Goal: Entertainment & Leisure: Consume media (video, audio)

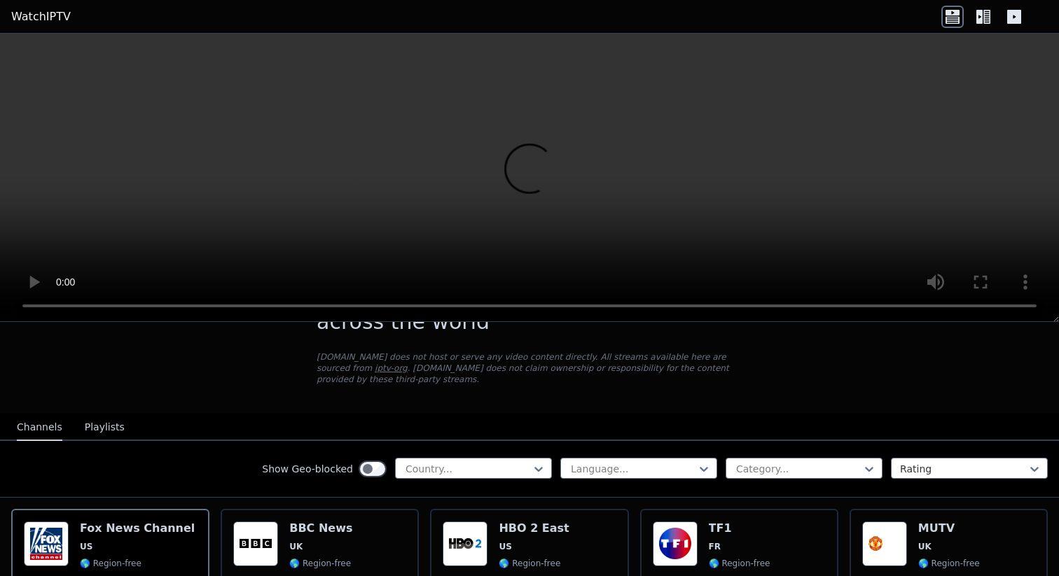
scroll to position [73, 0]
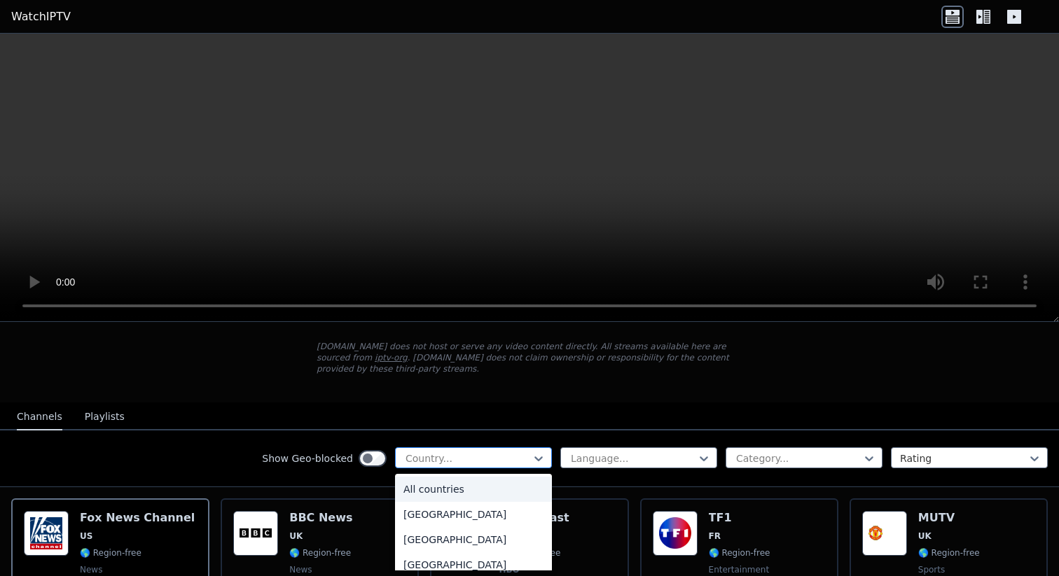
click at [481, 458] on div at bounding box center [467, 459] width 127 height 14
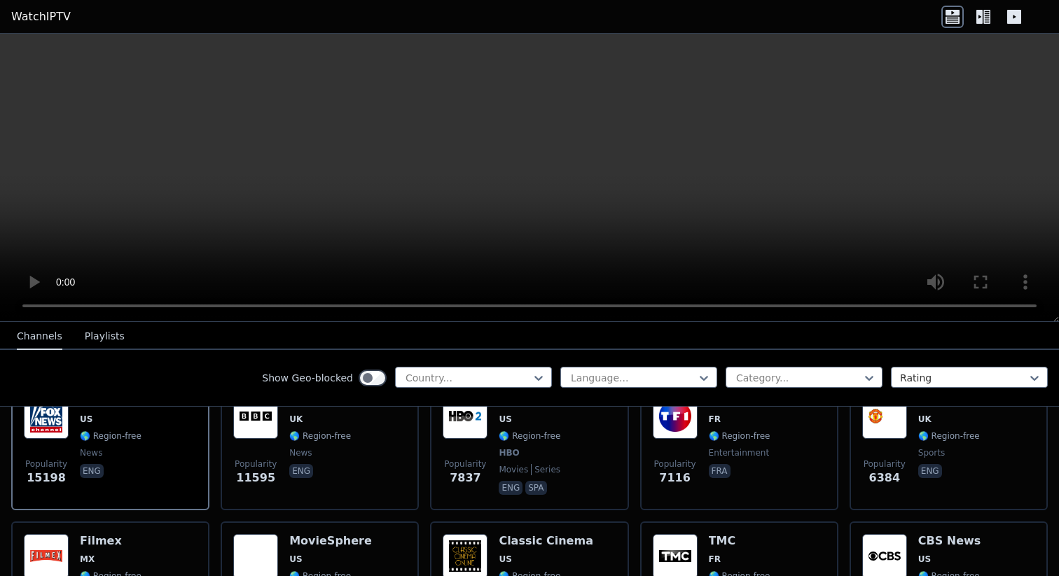
scroll to position [188, 0]
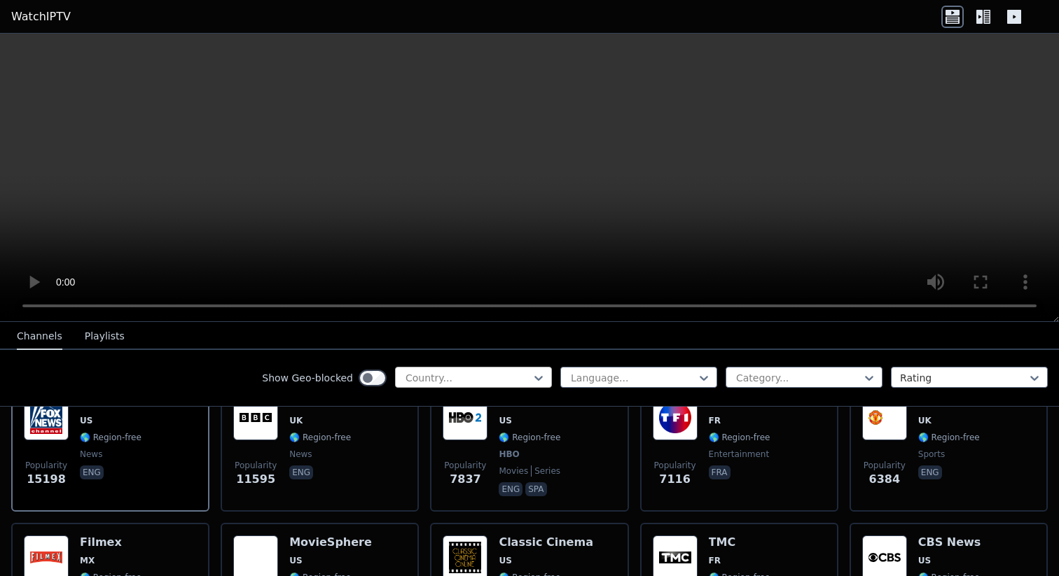
click at [468, 379] on div at bounding box center [467, 378] width 127 height 14
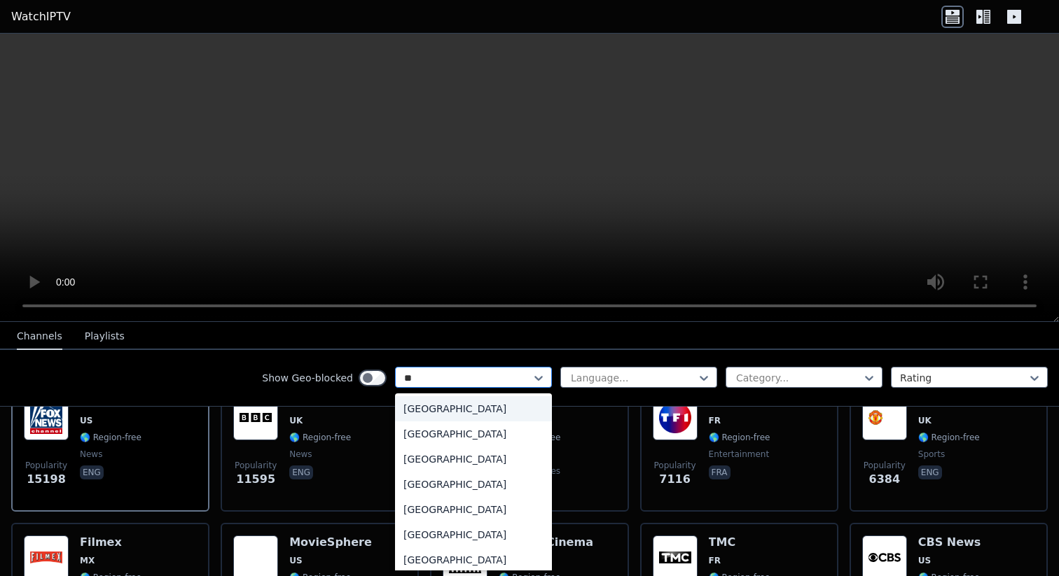
type input "***"
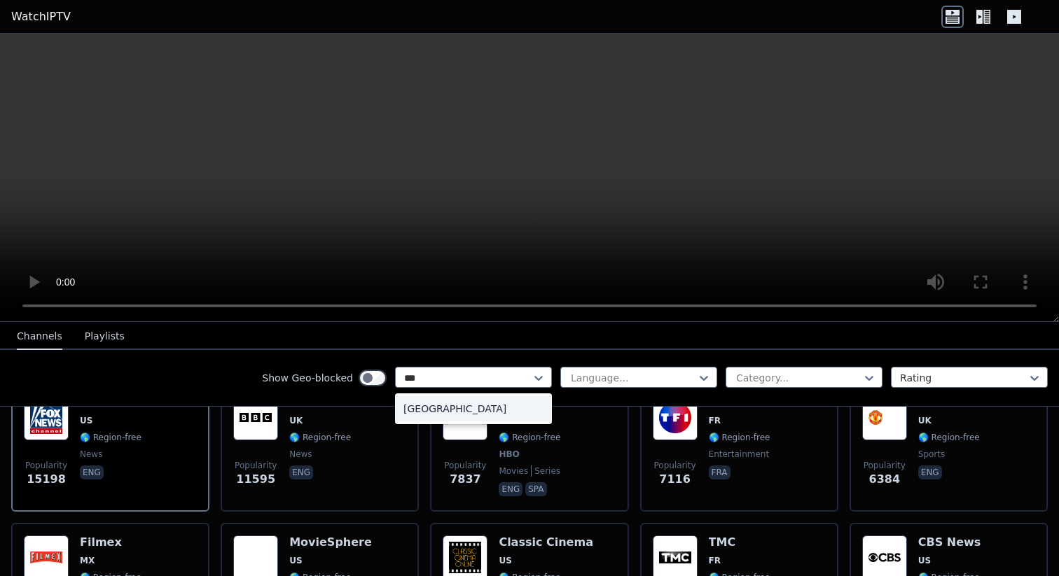
click at [446, 406] on div "[GEOGRAPHIC_DATA]" at bounding box center [473, 408] width 157 height 25
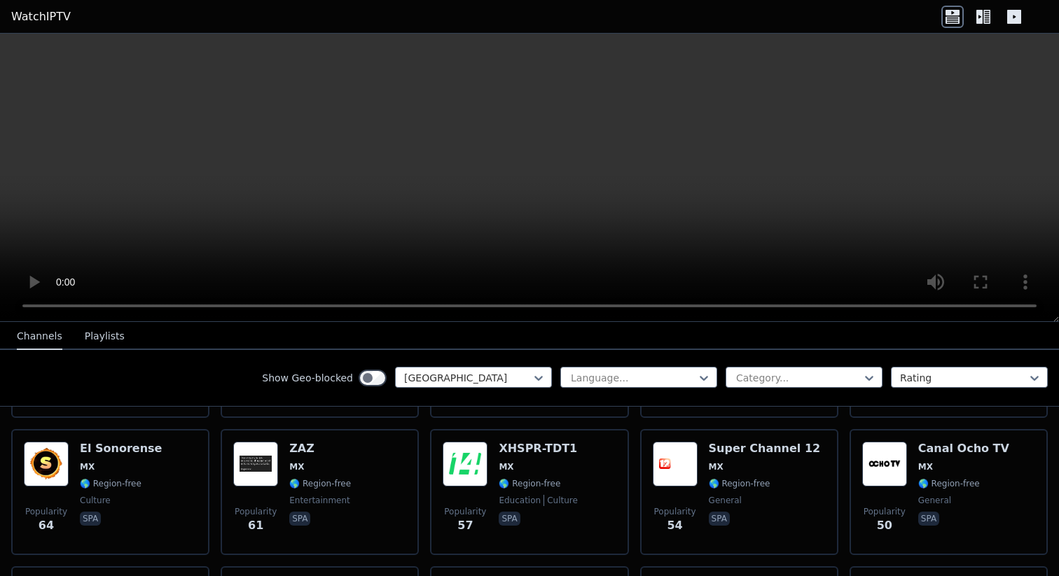
scroll to position [725, 0]
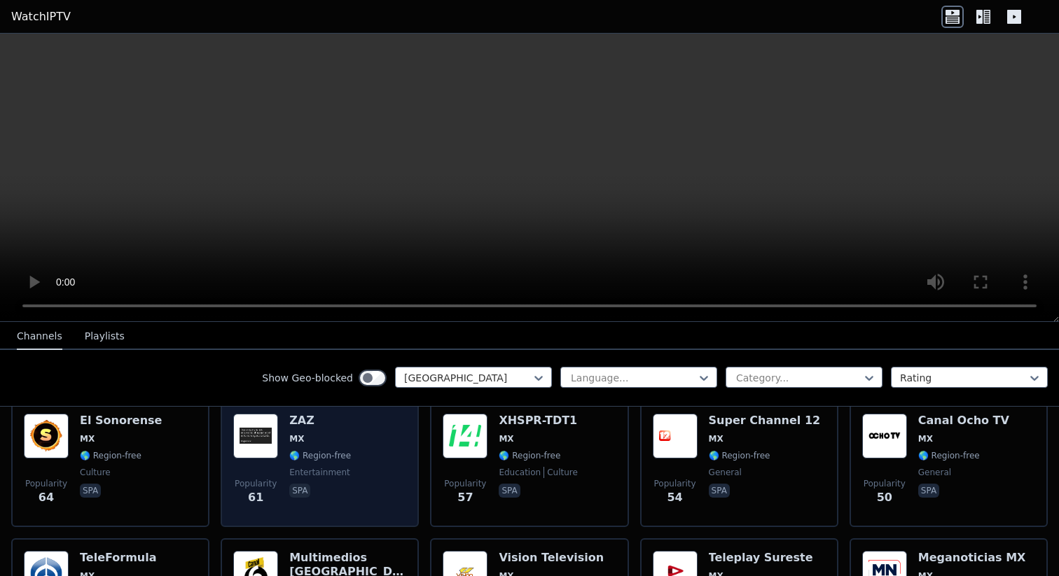
click at [390, 473] on div "Popularity 61 ZAZ MX 🌎 Region-free entertainment spa" at bounding box center [319, 464] width 173 height 101
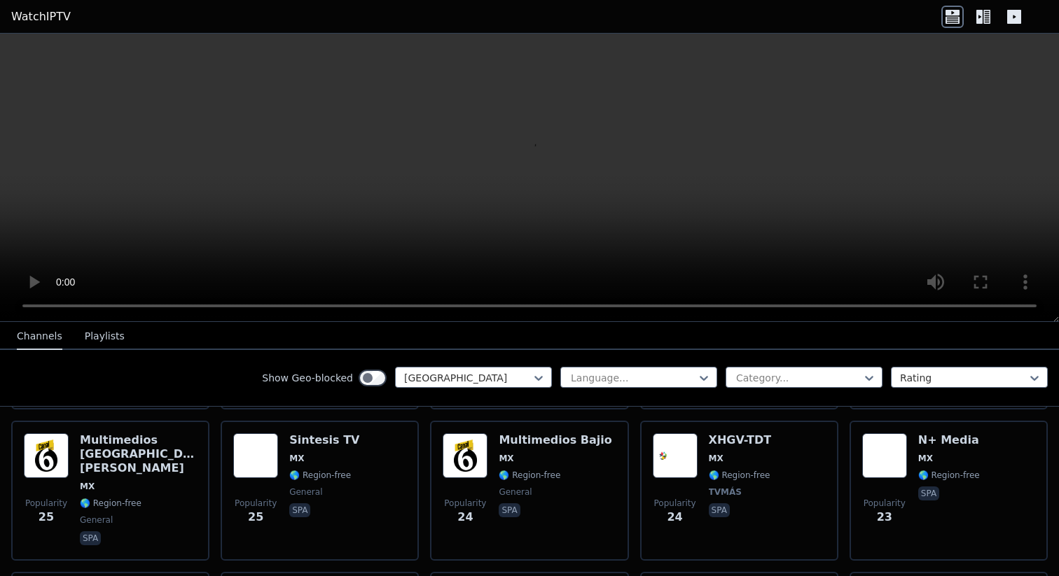
scroll to position [1385, 0]
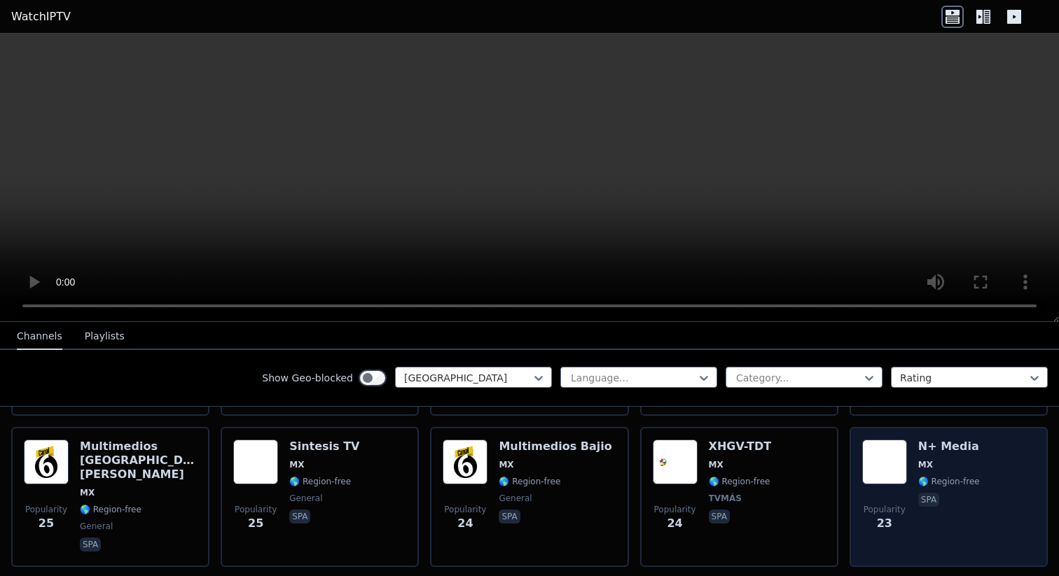
click at [946, 484] on span "🌎 Region-free" at bounding box center [949, 481] width 62 height 11
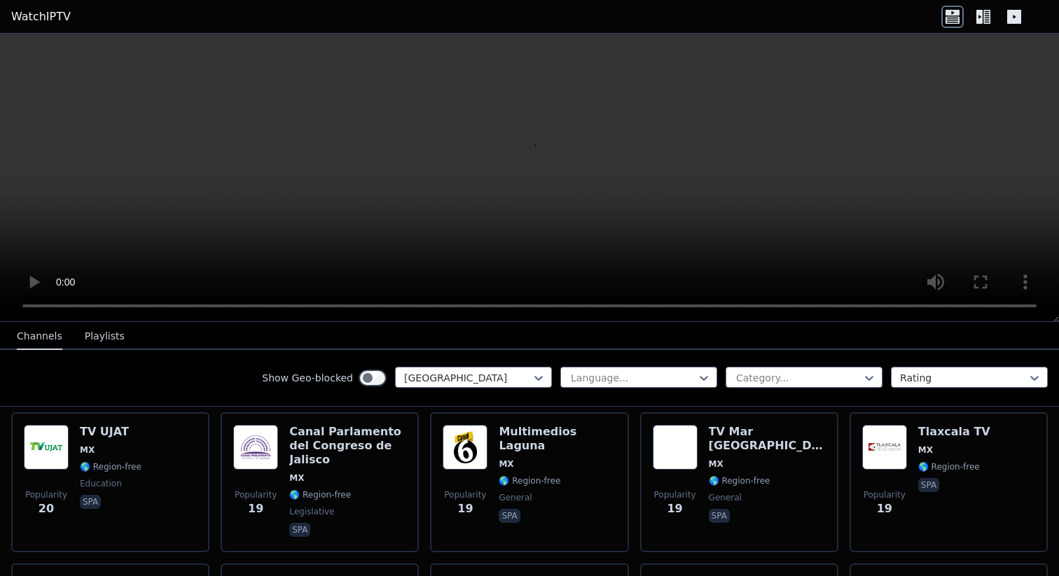
scroll to position [1691, 0]
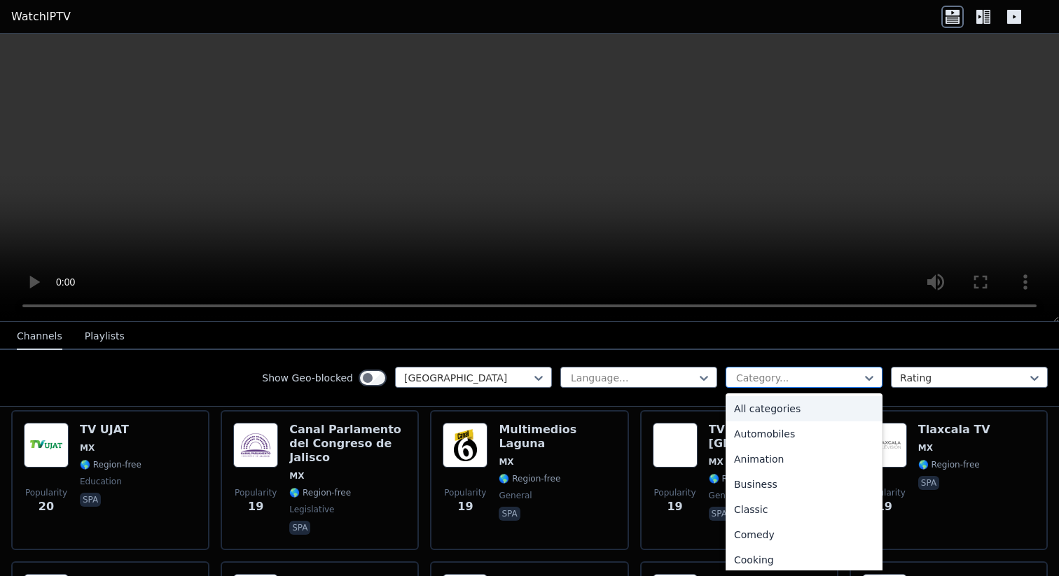
click at [826, 368] on div "Category..." at bounding box center [804, 377] width 157 height 21
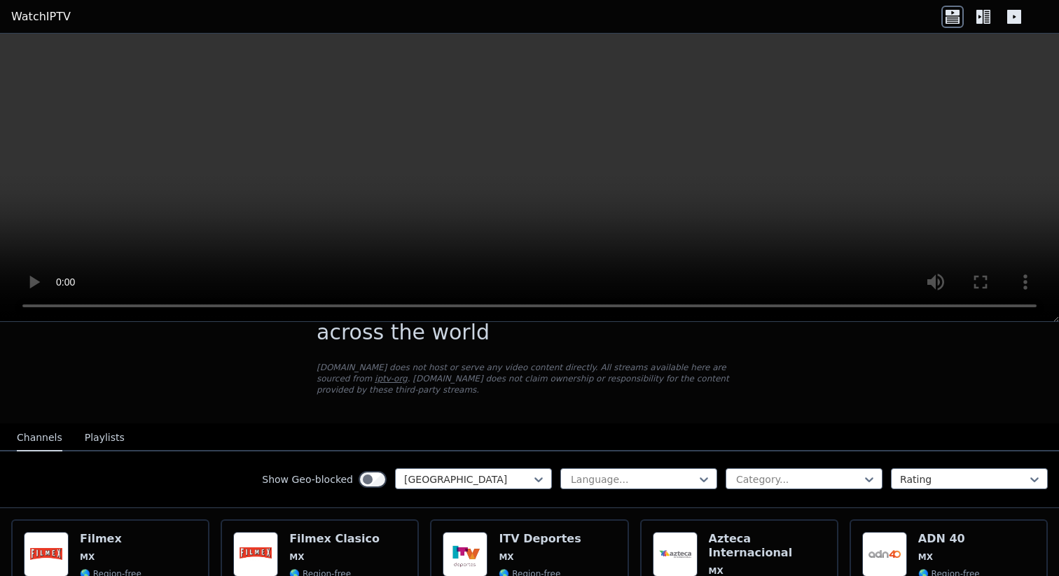
scroll to position [63, 0]
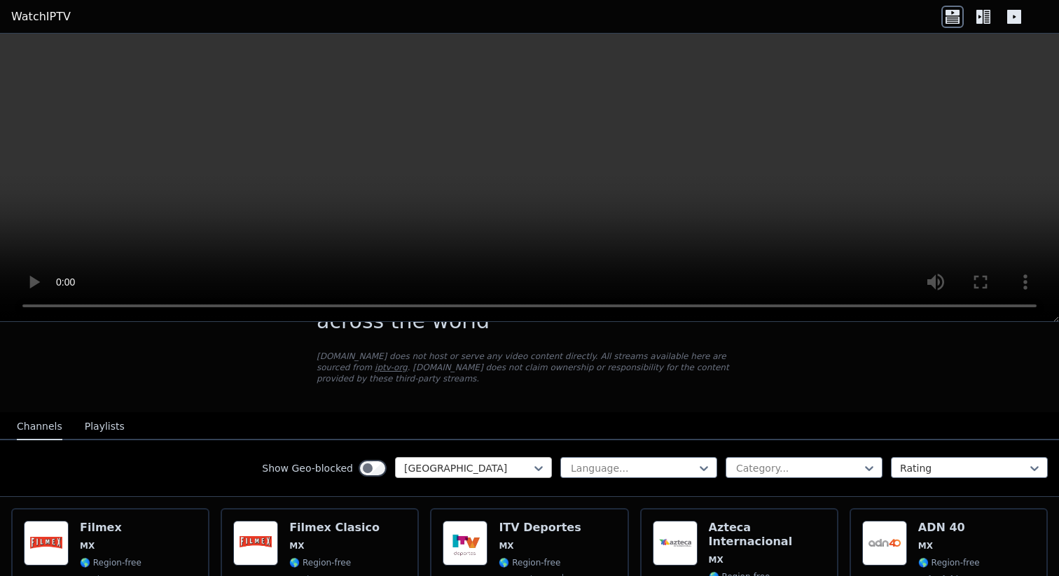
click at [516, 476] on div "[GEOGRAPHIC_DATA]" at bounding box center [473, 467] width 157 height 21
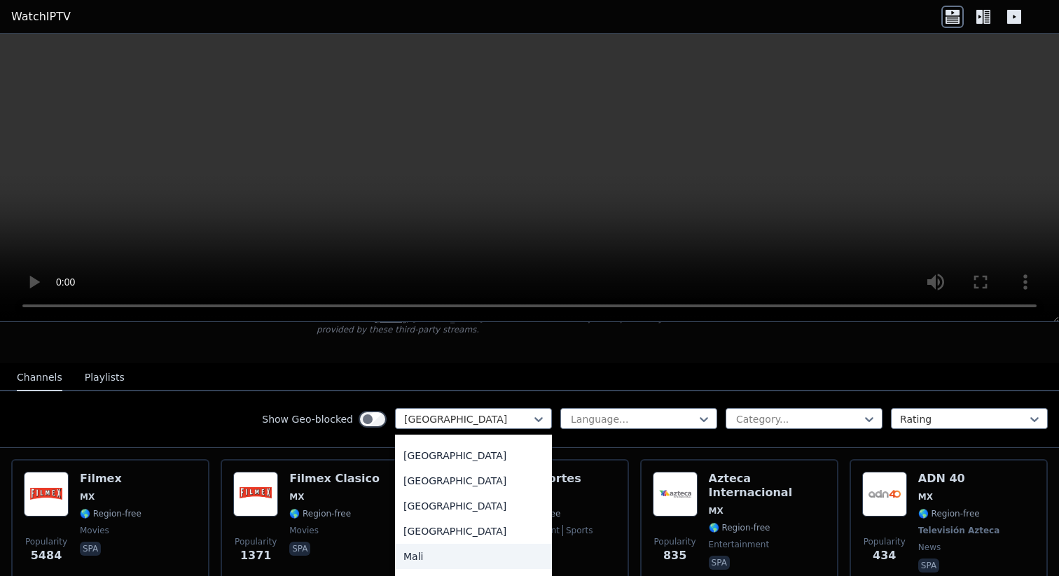
scroll to position [2816, 0]
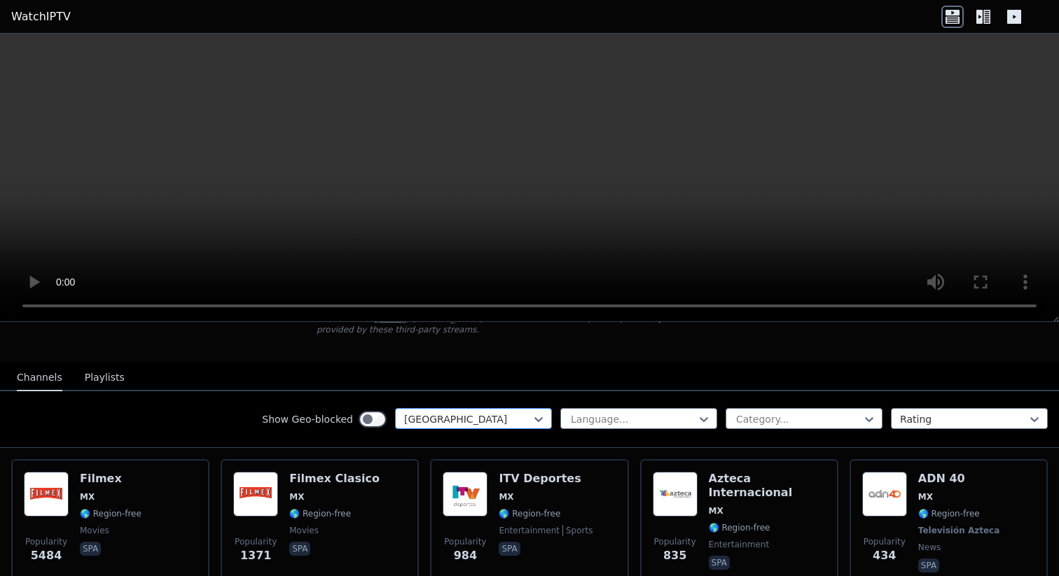
click at [472, 420] on div at bounding box center [467, 420] width 127 height 14
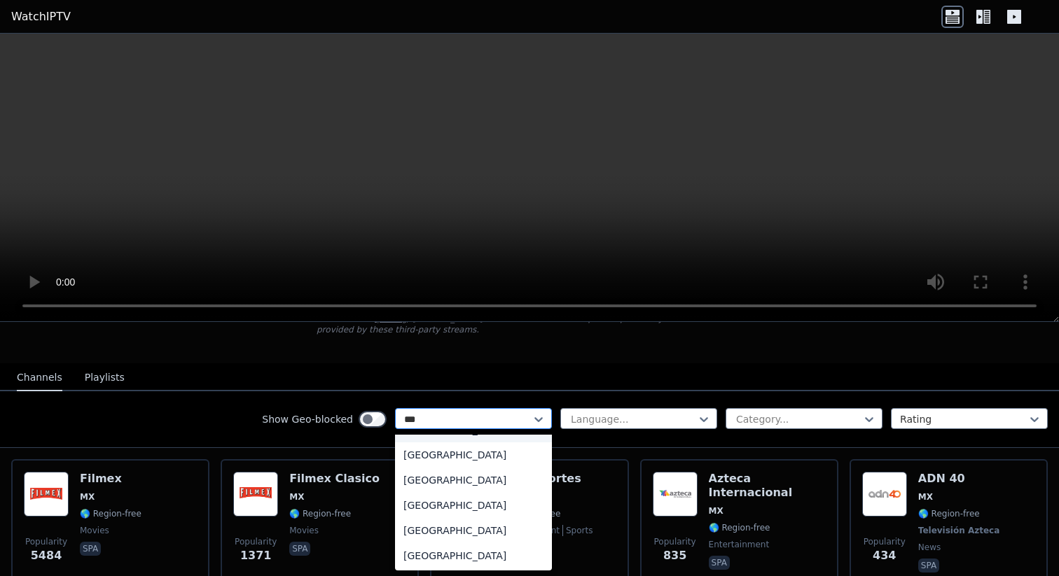
scroll to position [0, 0]
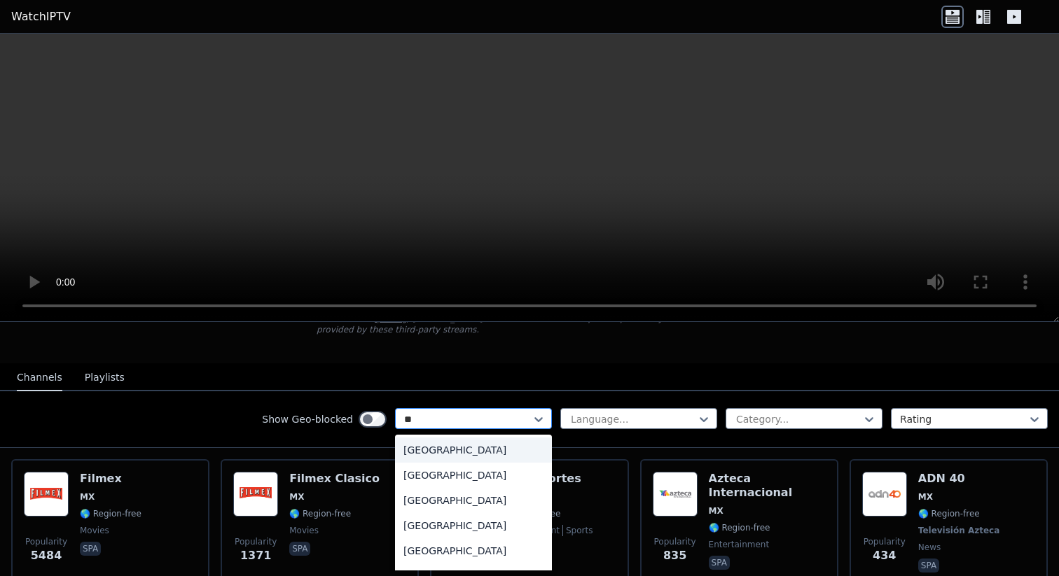
type input "*"
type input "****"
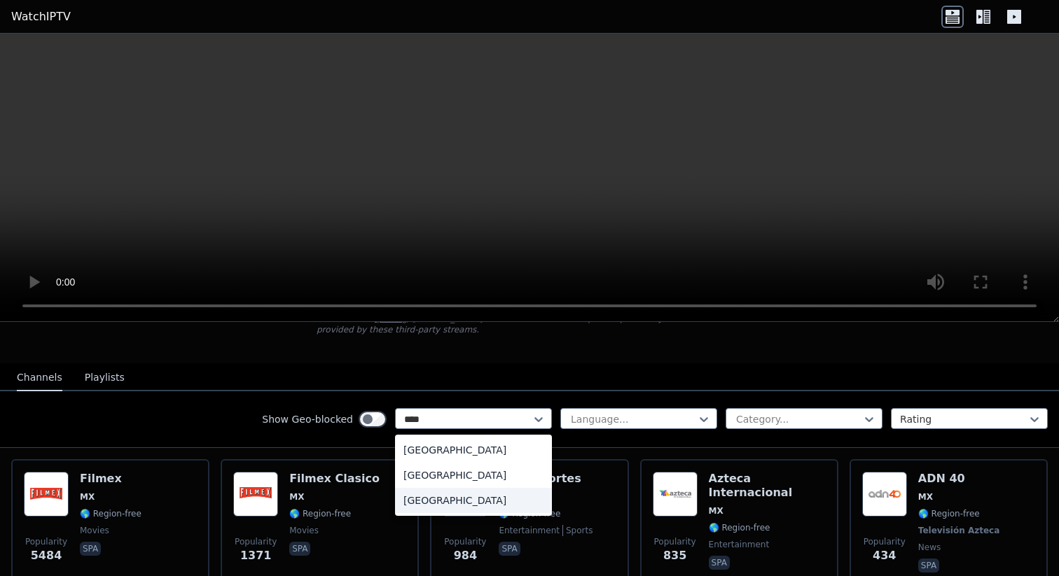
click at [433, 499] on div "[GEOGRAPHIC_DATA]" at bounding box center [473, 500] width 157 height 25
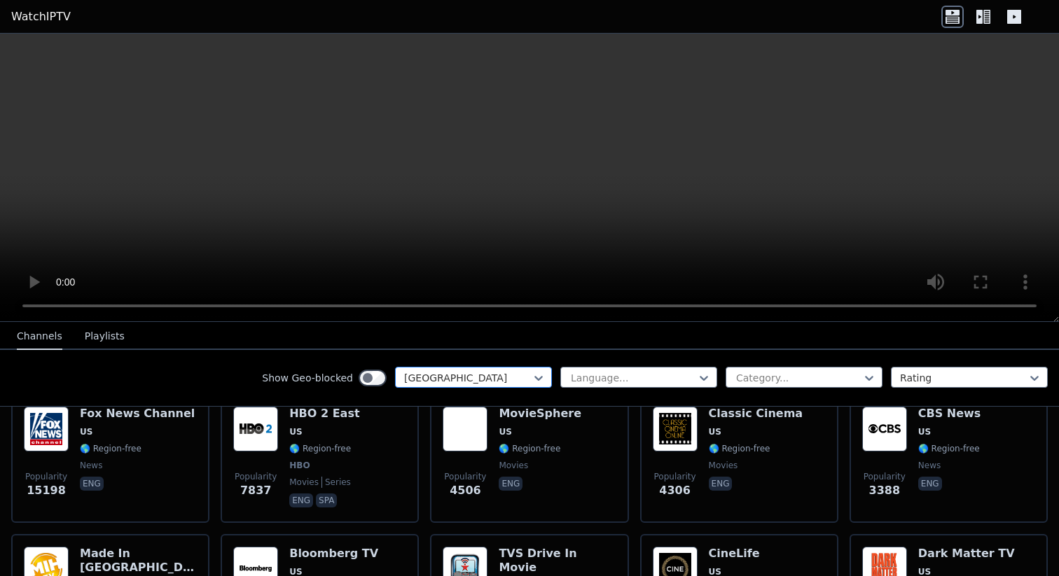
scroll to position [202, 0]
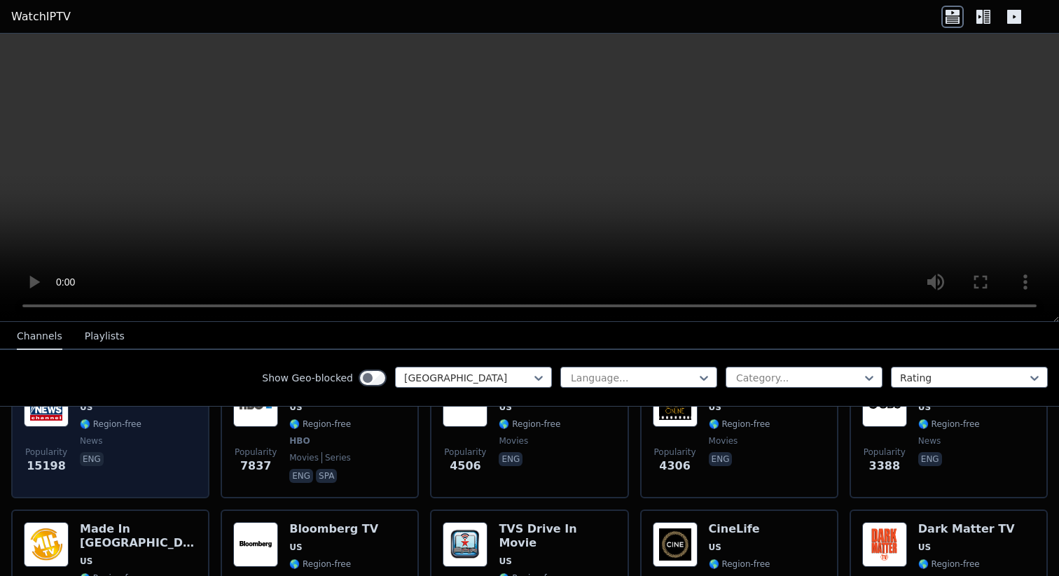
click at [187, 454] on div "Popularity 15198 [PERSON_NAME] US 🌎 Region-free news eng" at bounding box center [110, 434] width 173 height 104
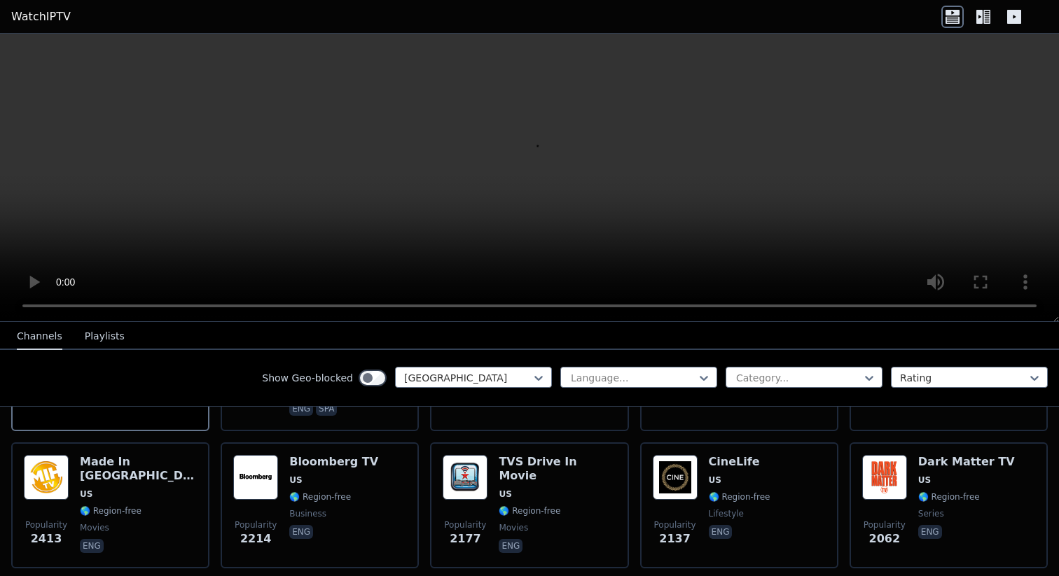
scroll to position [301, 0]
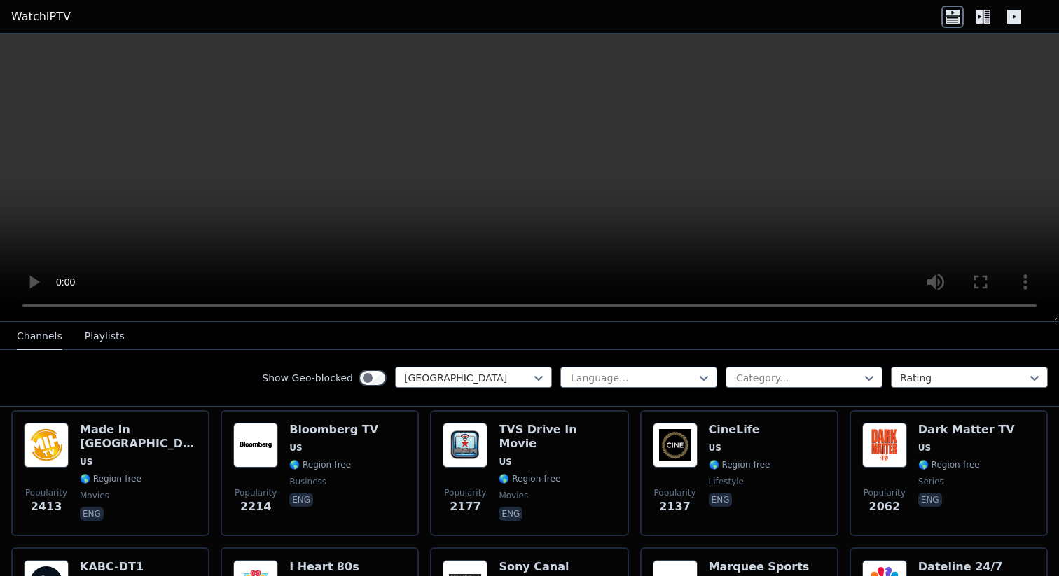
click at [92, 333] on button "Playlists" at bounding box center [105, 337] width 40 height 27
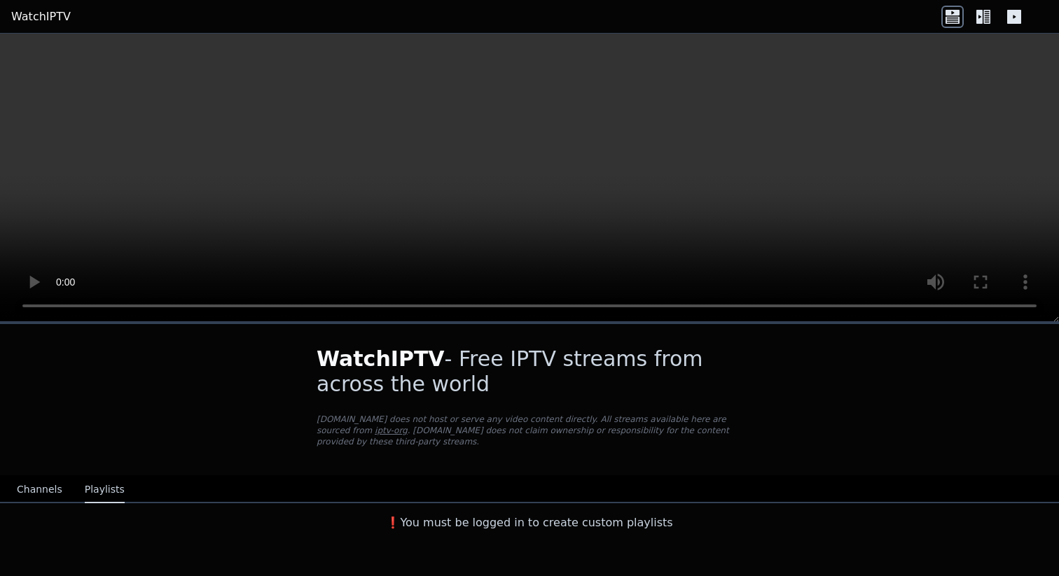
scroll to position [0, 0]
click at [49, 497] on button "Channels" at bounding box center [40, 490] width 46 height 27
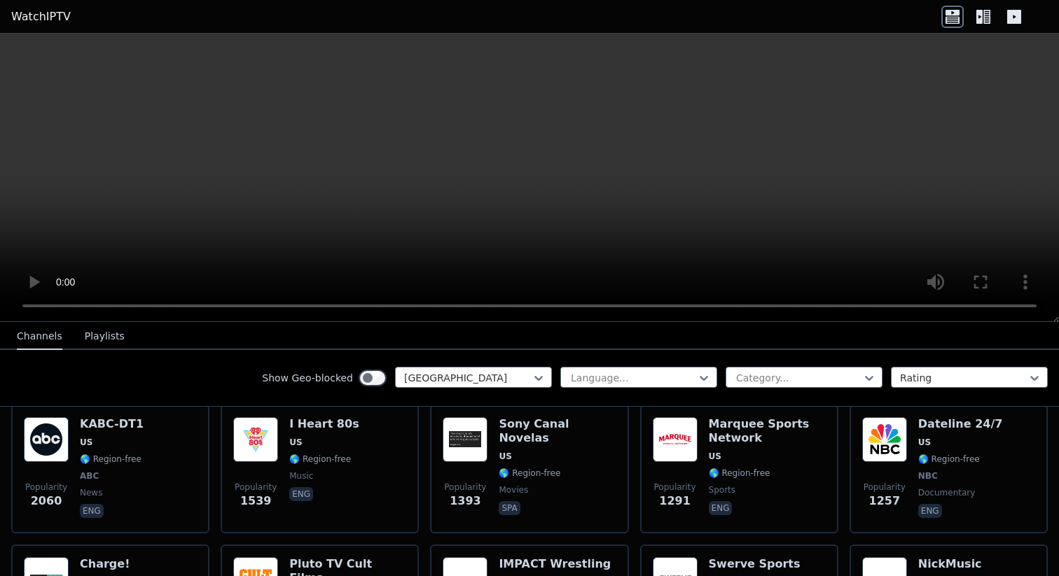
scroll to position [452, 0]
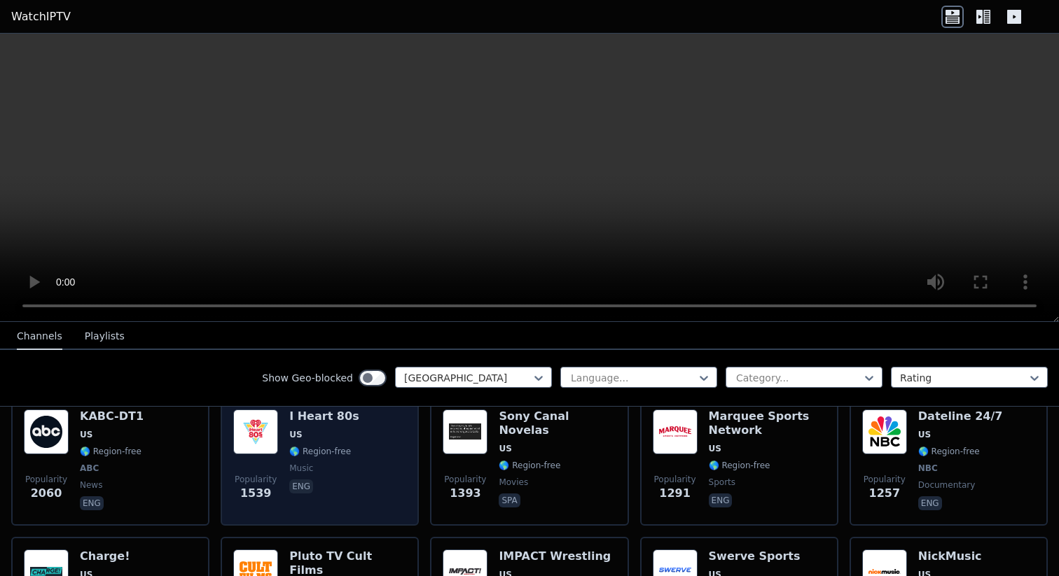
click at [366, 457] on div "Popularity 1539 I Heart 80s US 🌎 Region-free music eng" at bounding box center [319, 462] width 173 height 104
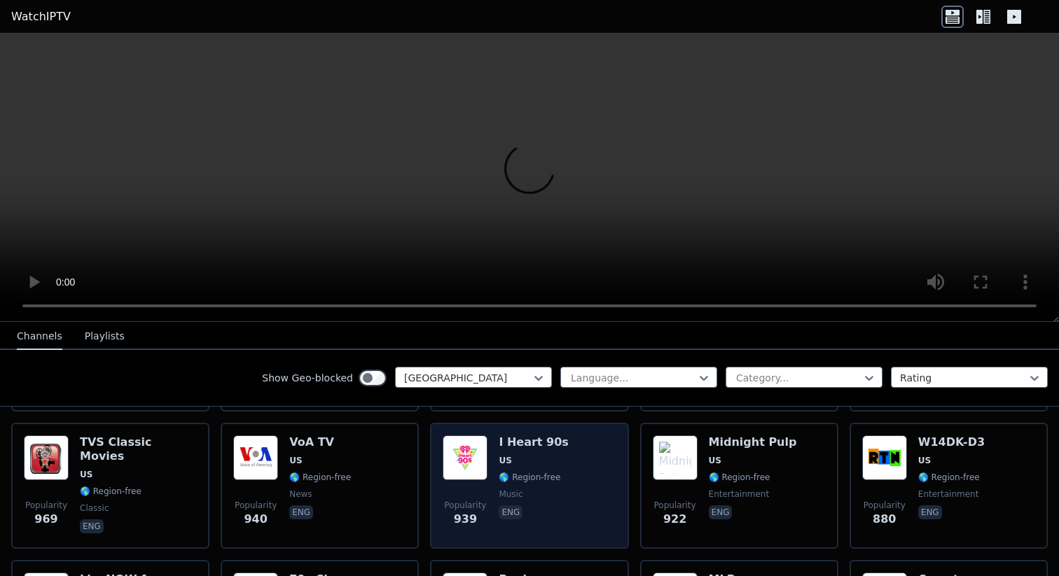
scroll to position [852, 0]
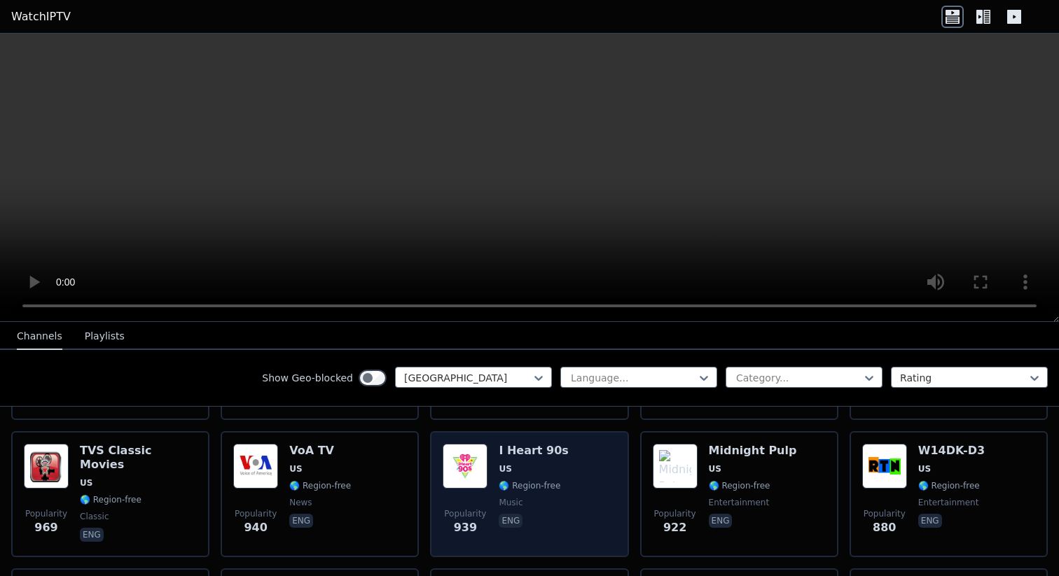
click at [573, 469] on div "Popularity 939 I Heart 90s US 🌎 Region-free music eng" at bounding box center [529, 494] width 173 height 101
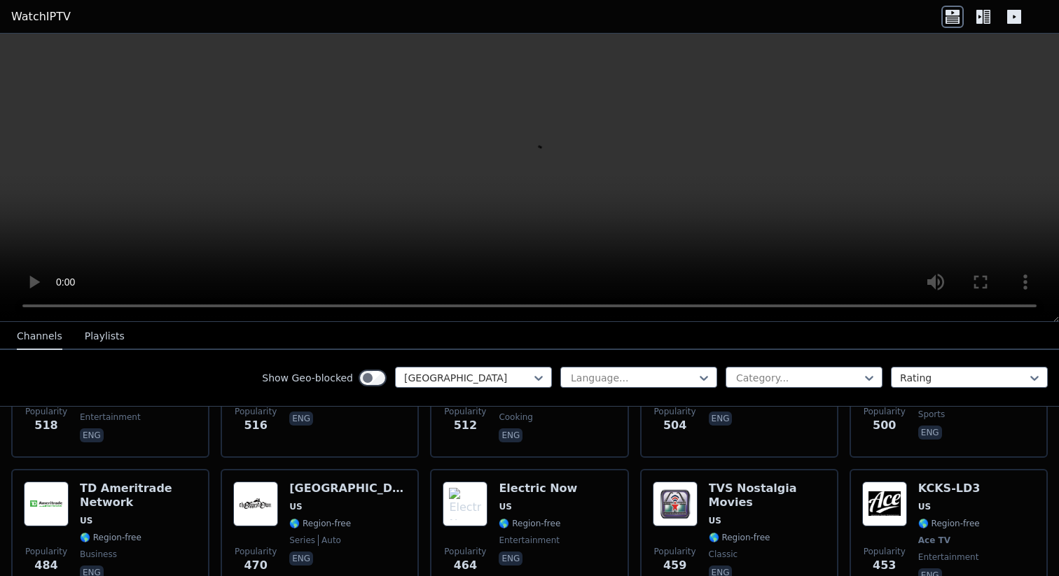
scroll to position [1958, 0]
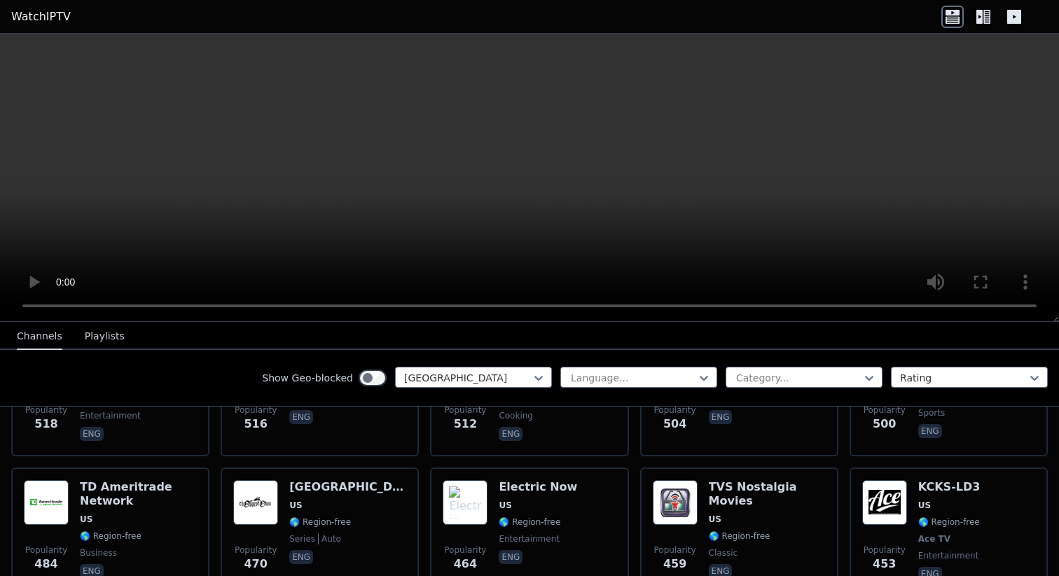
click at [991, 22] on icon at bounding box center [983, 17] width 22 height 22
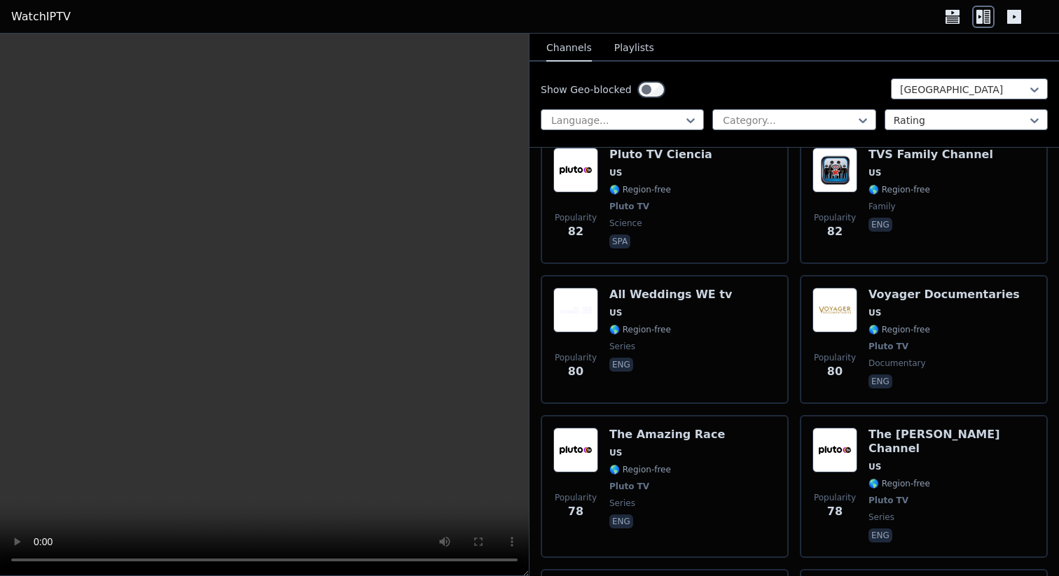
scroll to position [17256, 0]
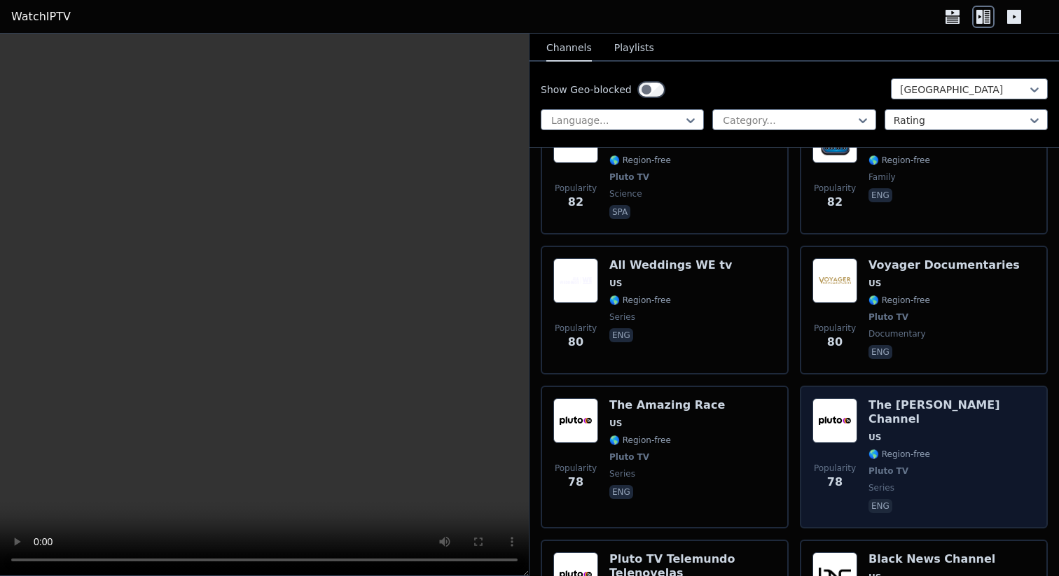
click at [837, 399] on img at bounding box center [835, 421] width 45 height 45
